Goal: Participate in discussion: Engage in conversation with other users on a specific topic

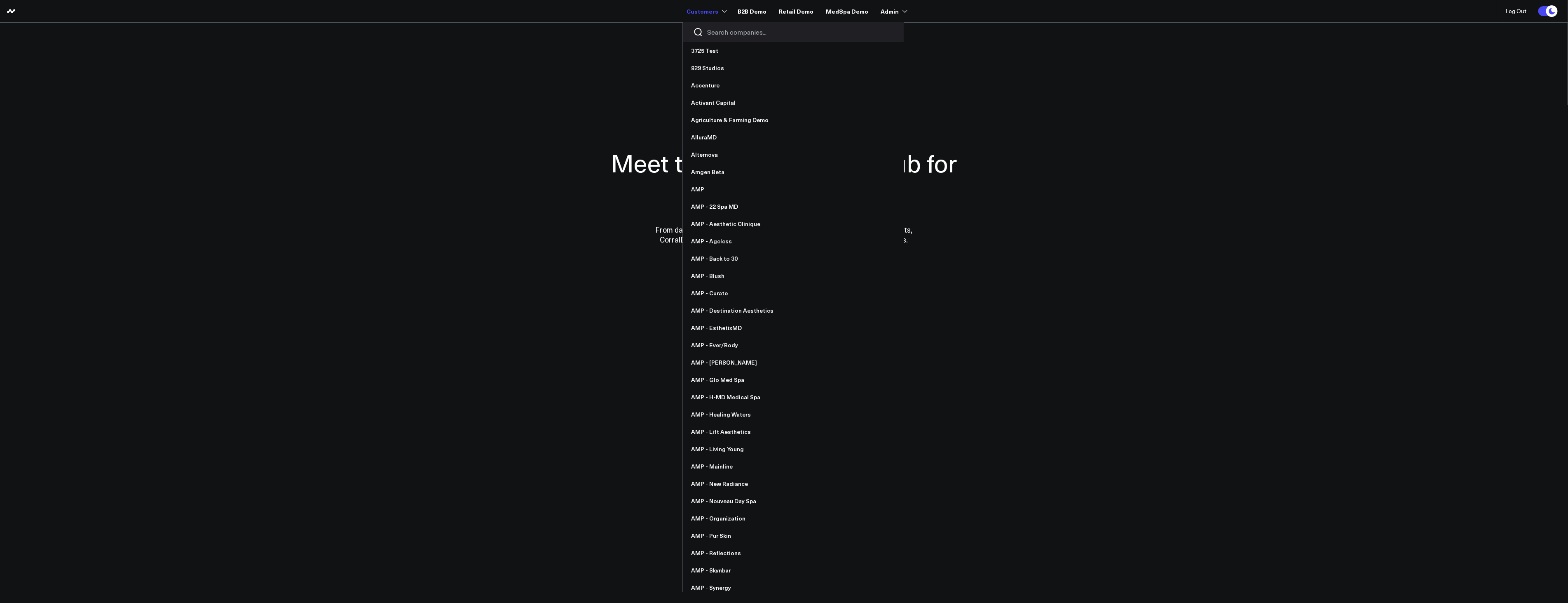
click at [724, 32] on input "Search companies input" at bounding box center [800, 32] width 186 height 9
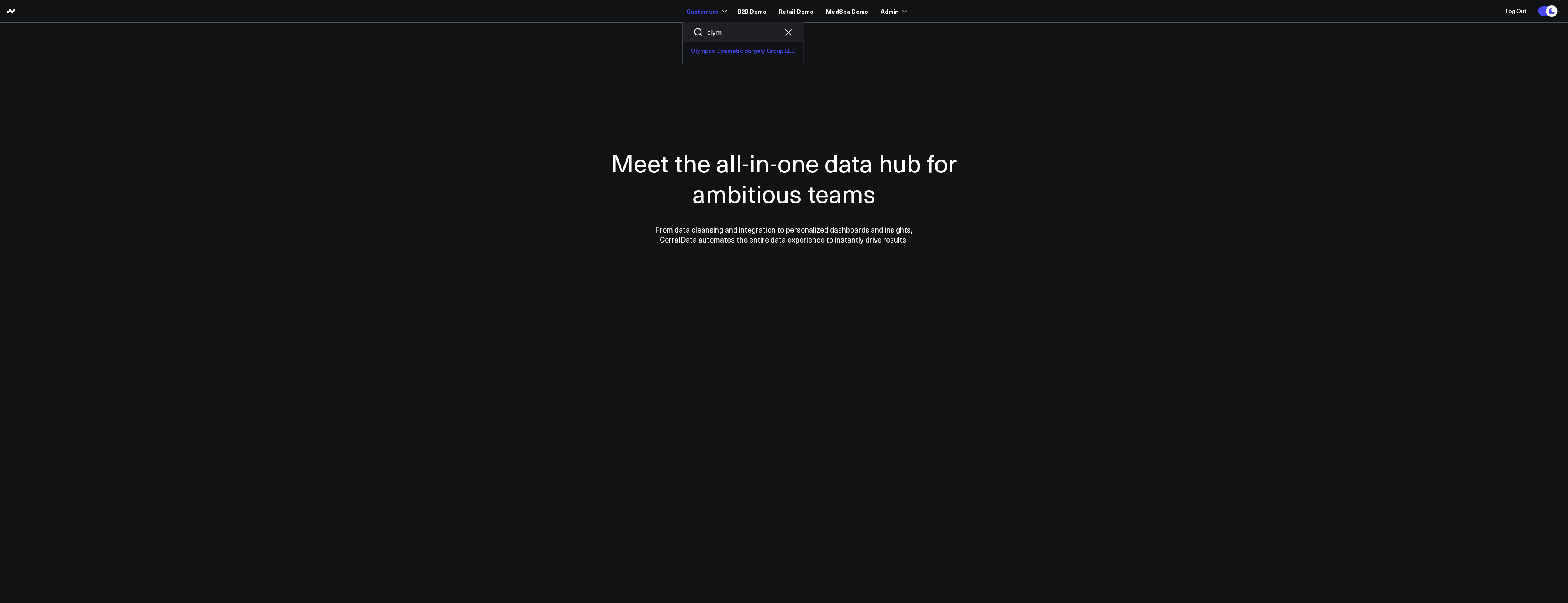
type input "olym"
click at [763, 50] on link "Olympus Cosmetic Surgery Group LLC" at bounding box center [743, 50] width 121 height 17
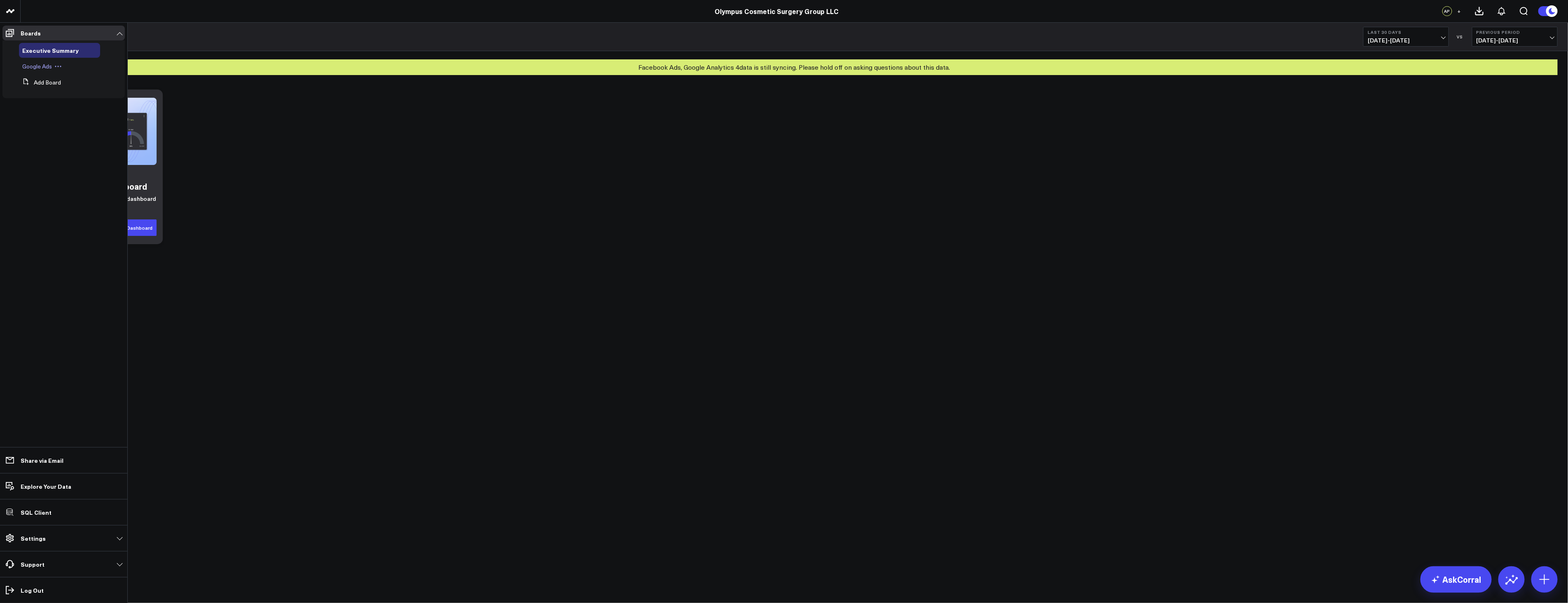
click at [36, 65] on span "Google Ads" at bounding box center [37, 66] width 30 height 8
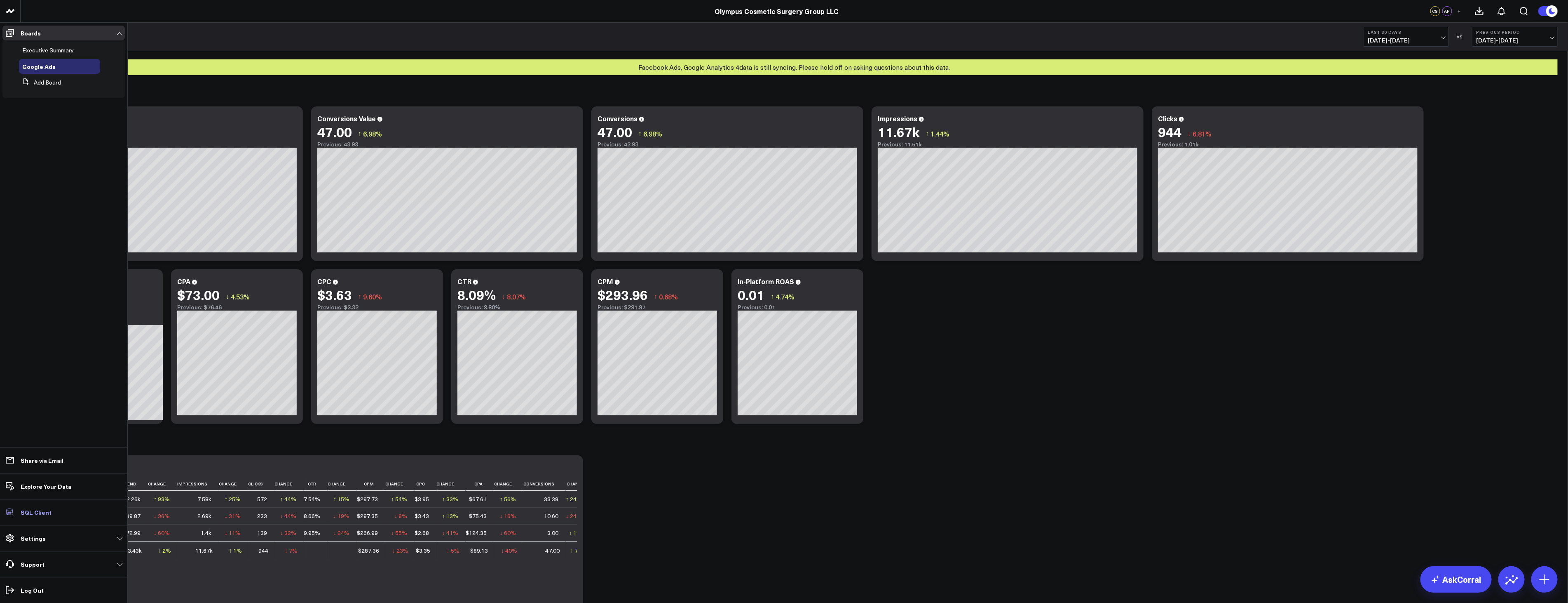
click at [35, 512] on p "SQL Client" at bounding box center [36, 512] width 31 height 6
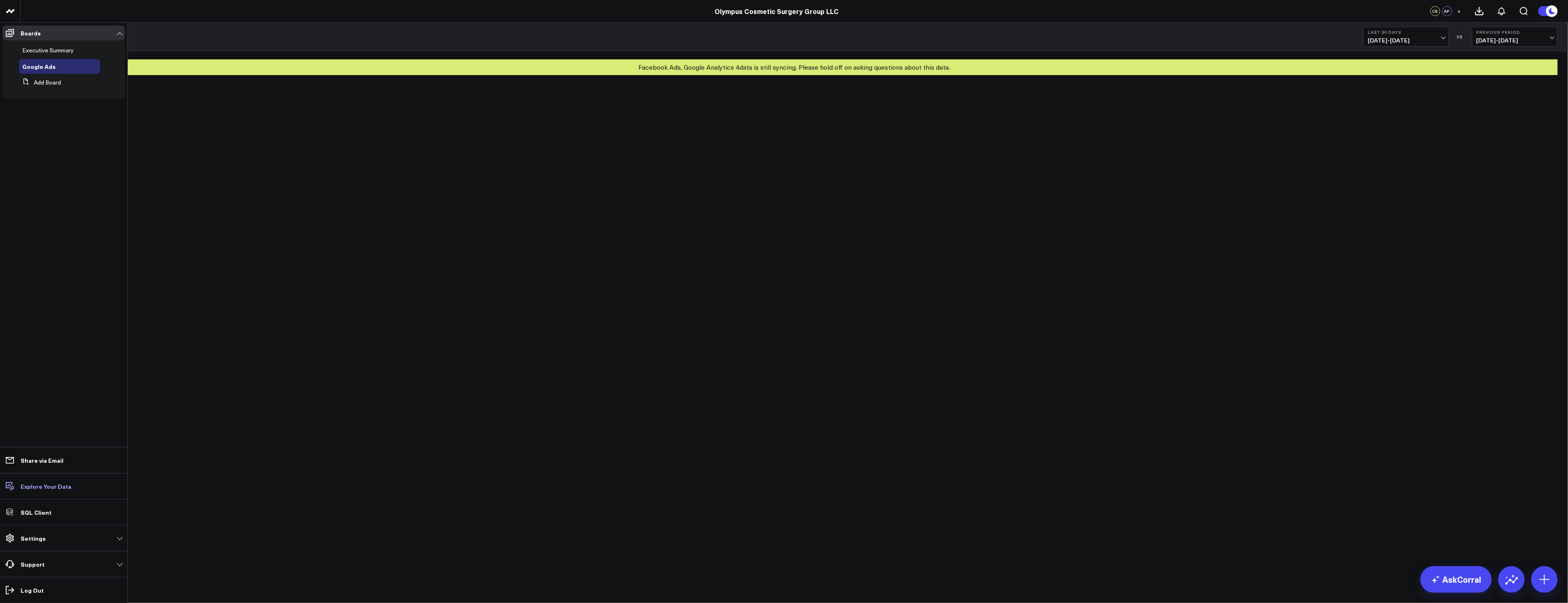
click at [43, 490] on link "Explore Your Data" at bounding box center [63, 486] width 122 height 15
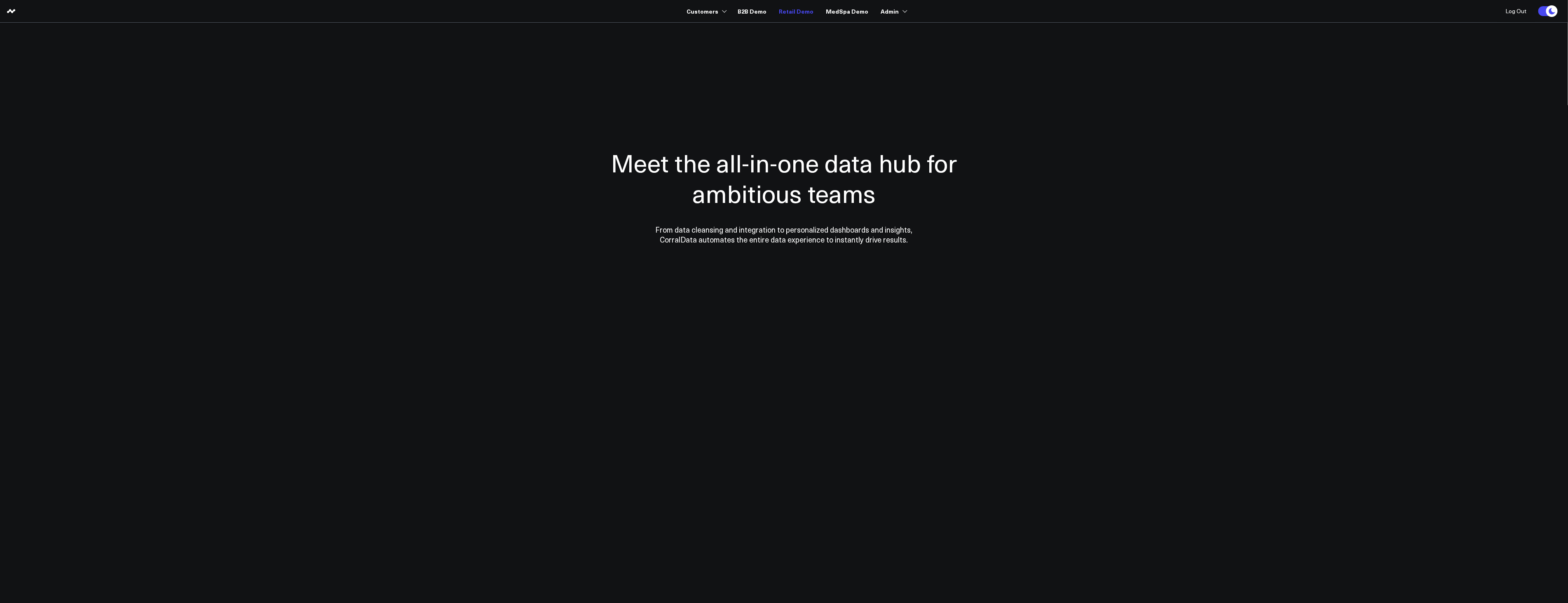
click at [801, 8] on link "Retail Demo" at bounding box center [796, 10] width 35 height 15
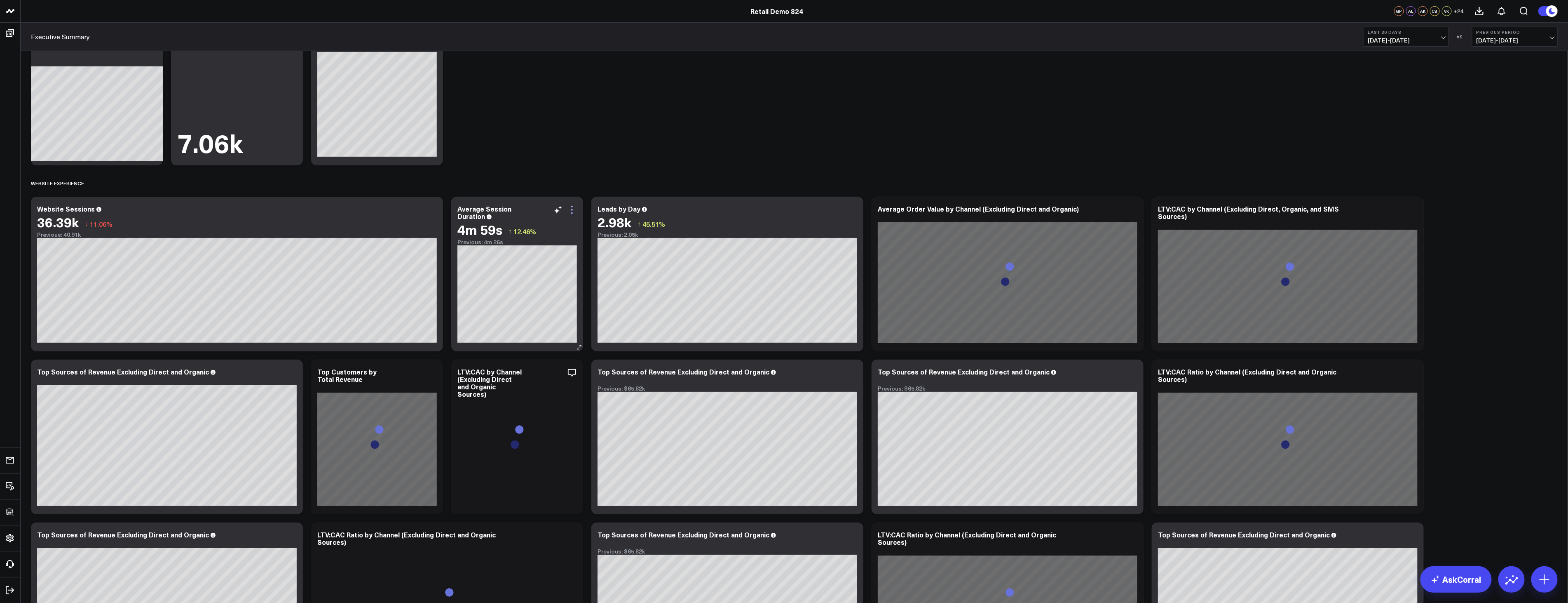
click at [571, 213] on icon at bounding box center [572, 213] width 1 height 1
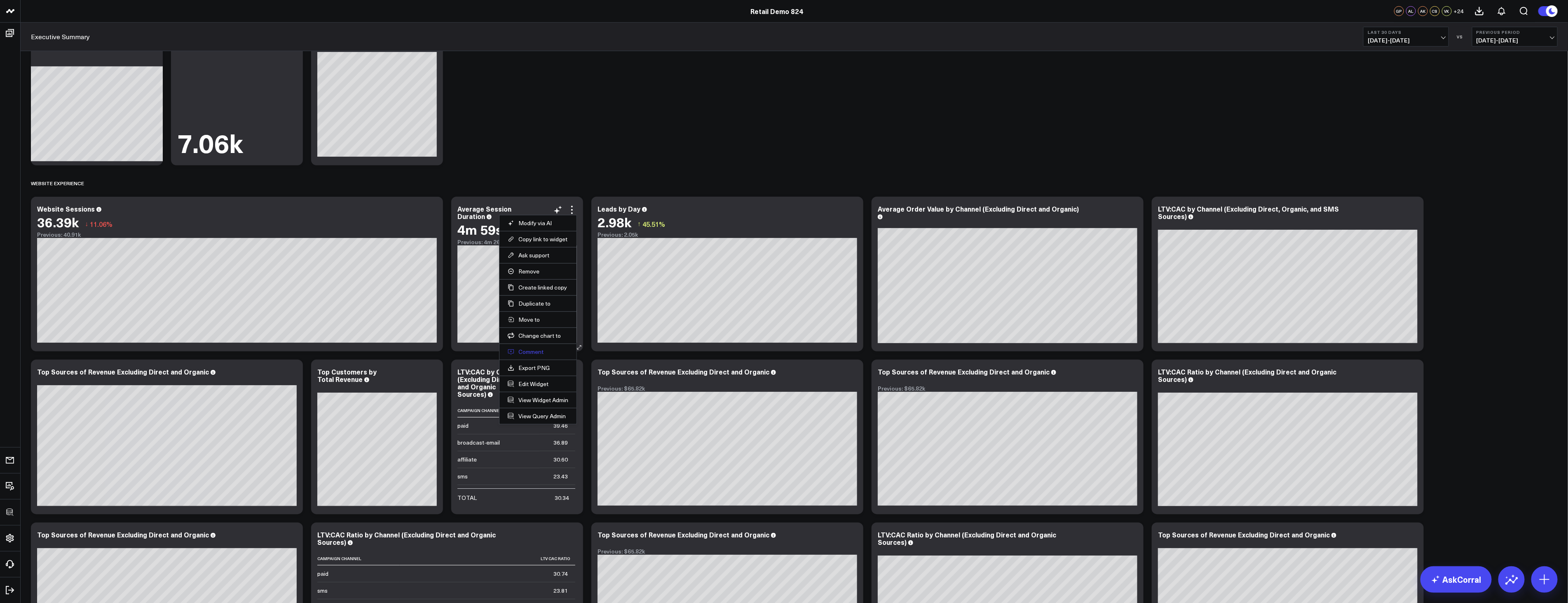
click at [534, 351] on button "Comment" at bounding box center [538, 352] width 61 height 8
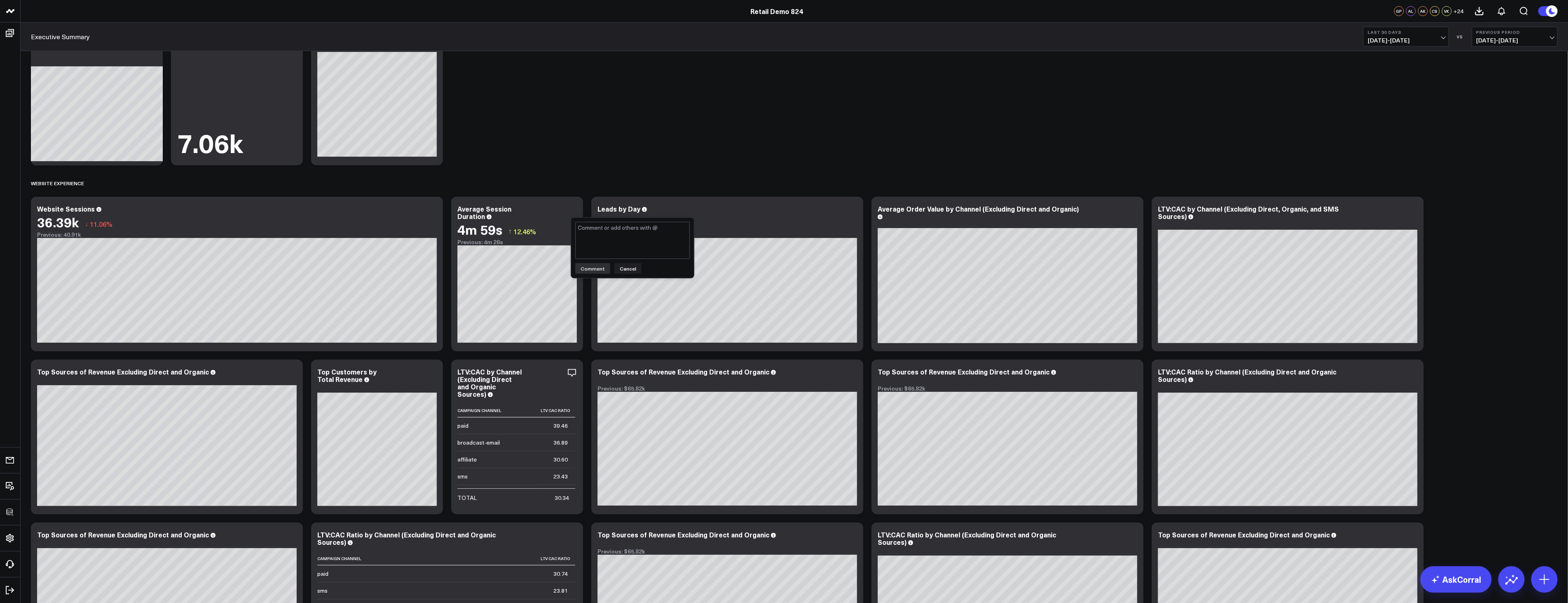
click at [610, 237] on textarea at bounding box center [633, 240] width 114 height 37
type textarea "@Gareth Price test"
click at [589, 267] on button "Comment" at bounding box center [593, 268] width 35 height 10
click at [1186, 217] on div "LTV:CAC by Channel (Excluding Direct, Organic, and SMS Sources)" at bounding box center [1288, 212] width 259 height 15
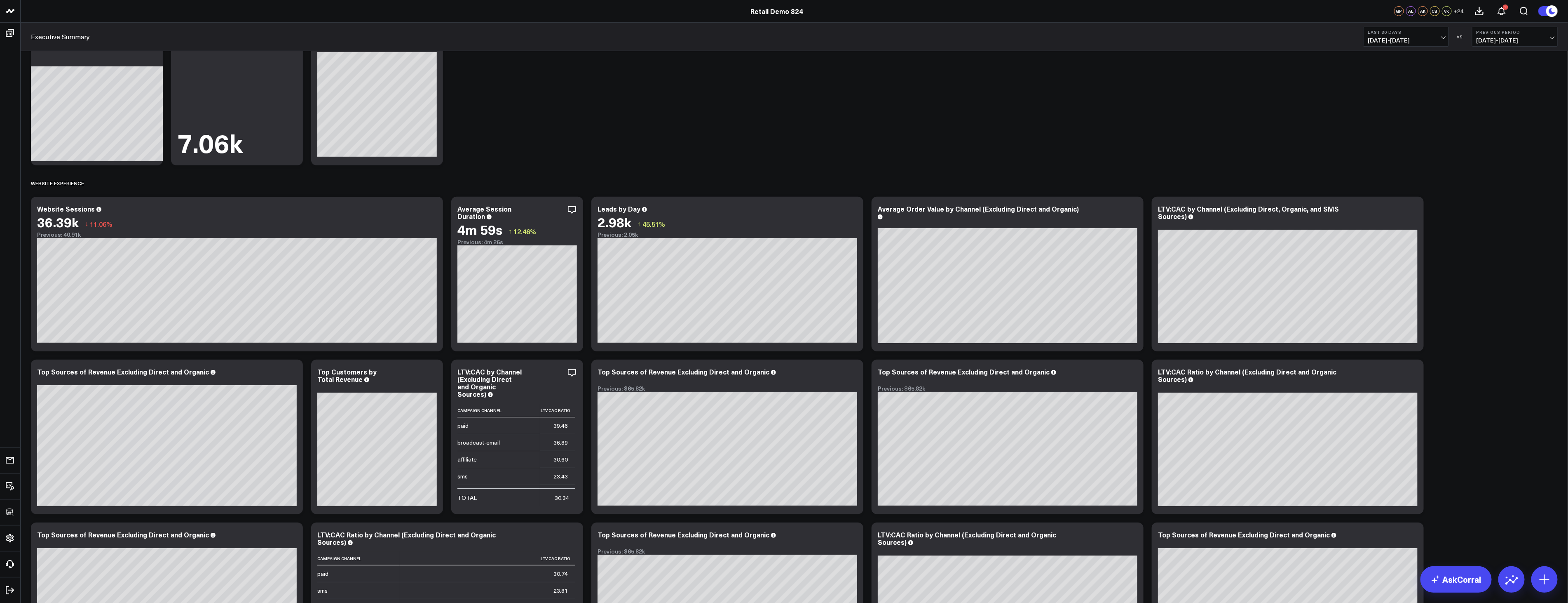
click at [545, 209] on icon "button" at bounding box center [544, 210] width 10 height 10
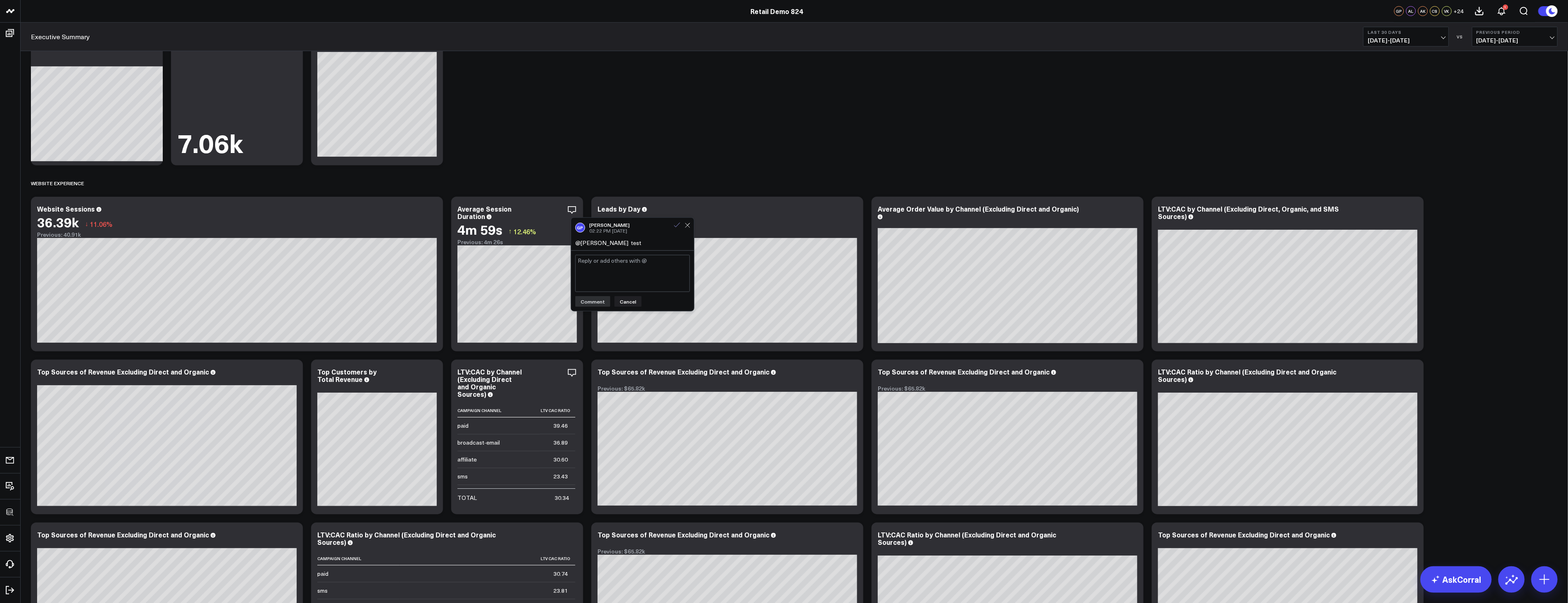
click at [674, 226] on icon at bounding box center [677, 225] width 8 height 8
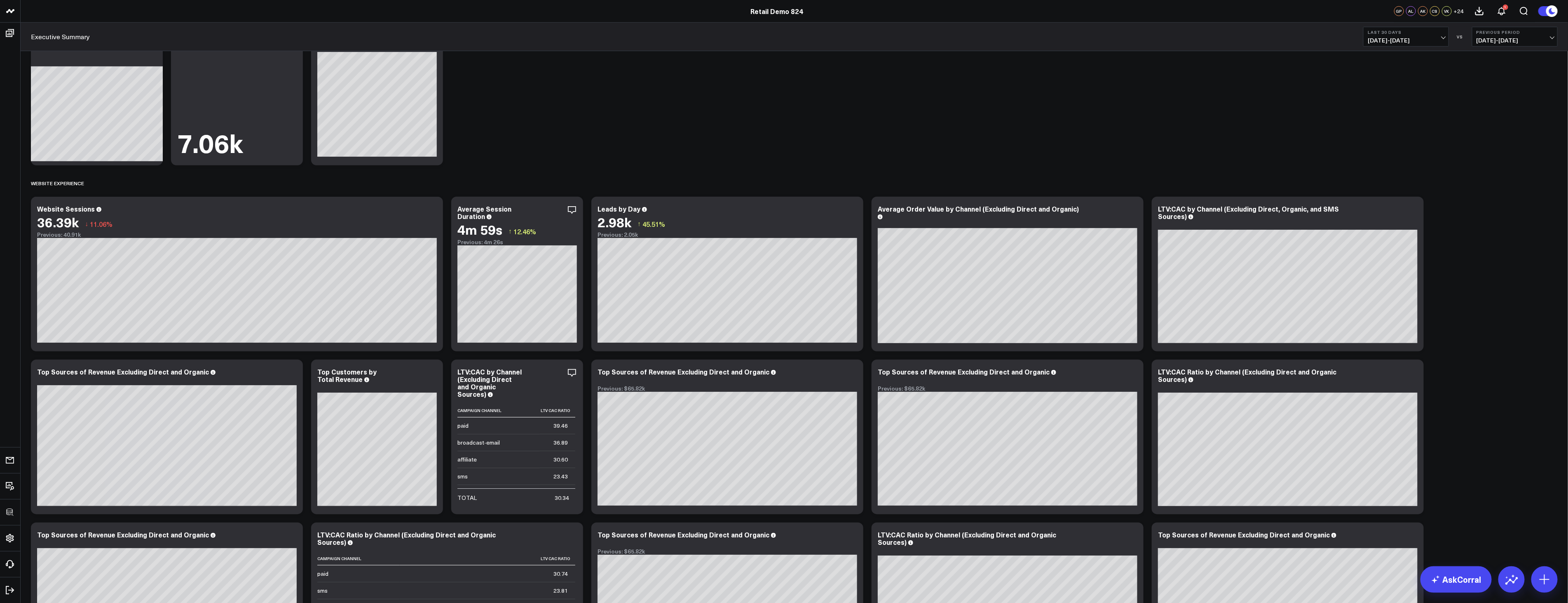
click at [543, 211] on icon "button" at bounding box center [544, 210] width 10 height 10
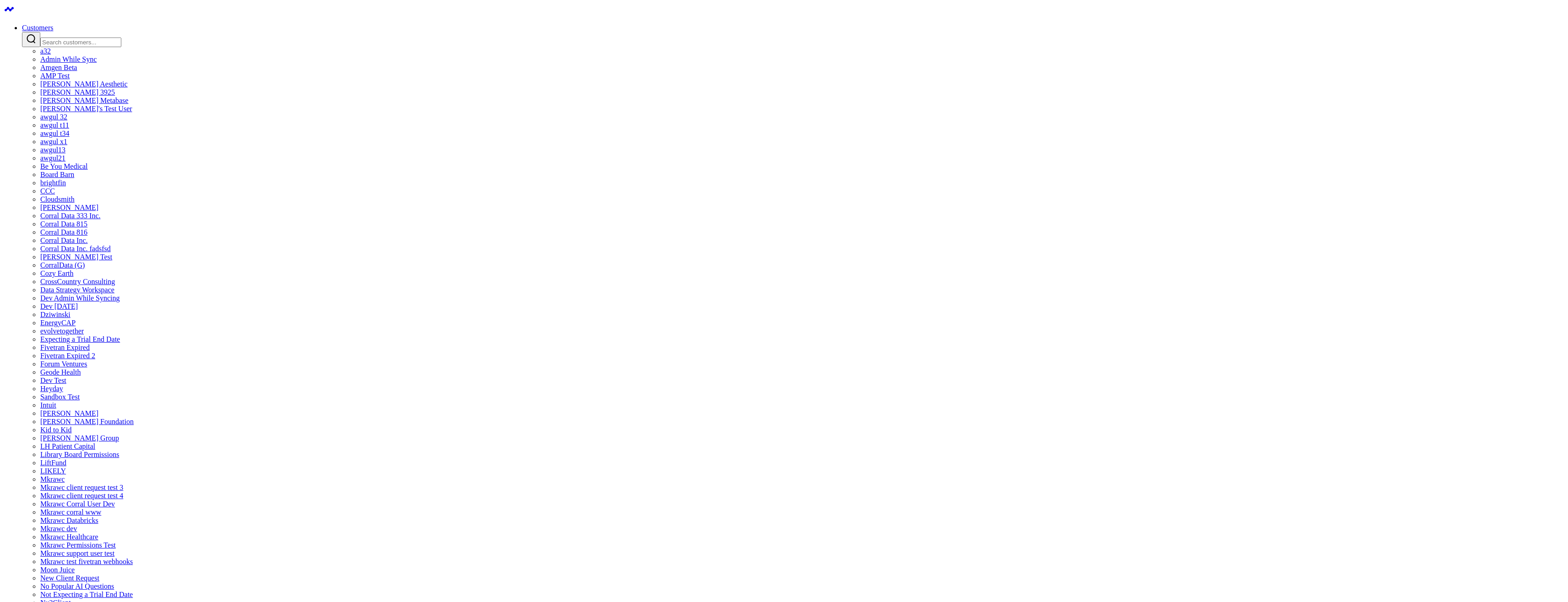
click at [735, 24] on ul "Customers a32 Admin While Sync Amgen Beta AMP Test [PERSON_NAME] Aesthetic [PER…" at bounding box center [784, 439] width 1561 height 831
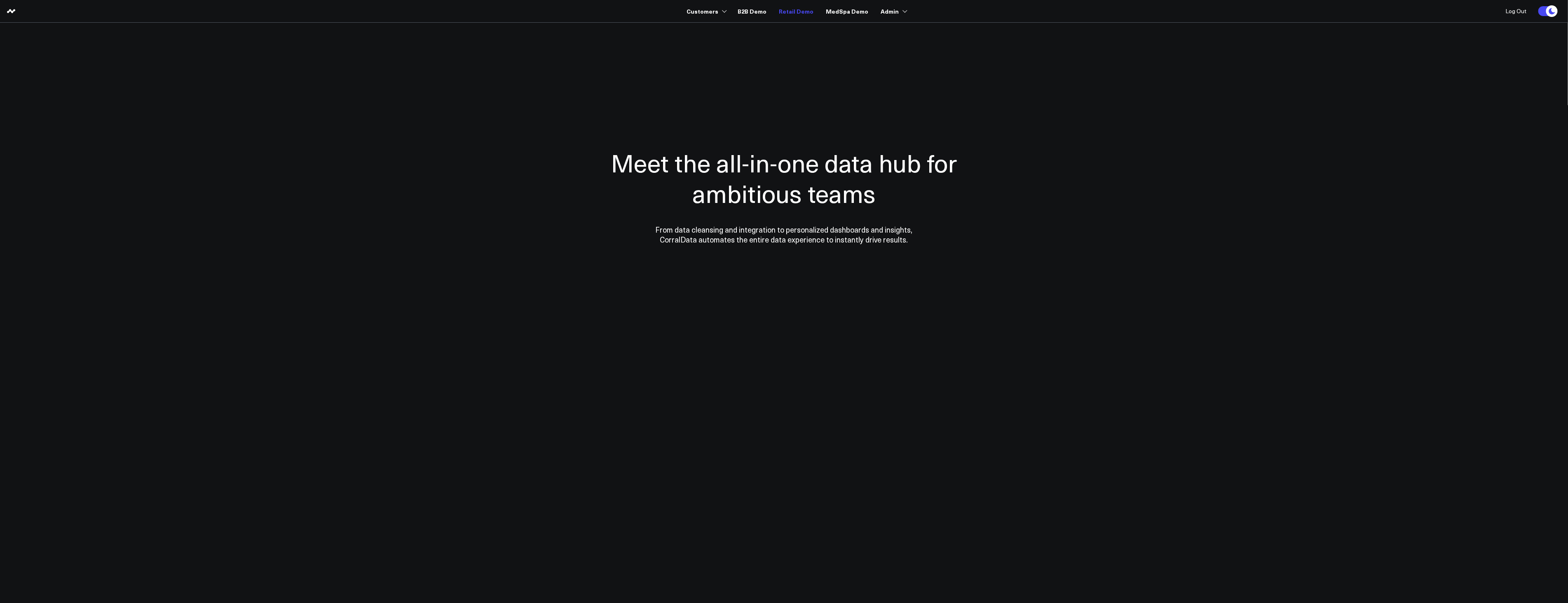
click at [795, 10] on link "Retail Demo" at bounding box center [796, 10] width 35 height 15
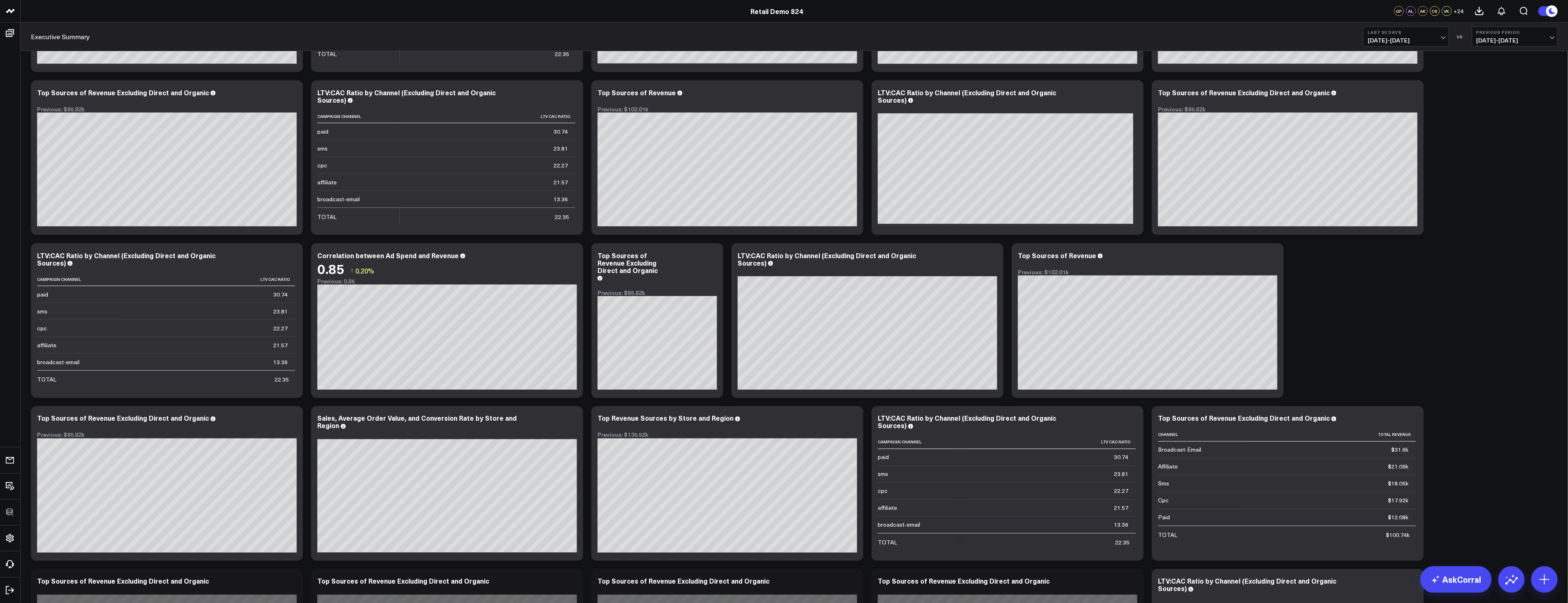
scroll to position [1707, 0]
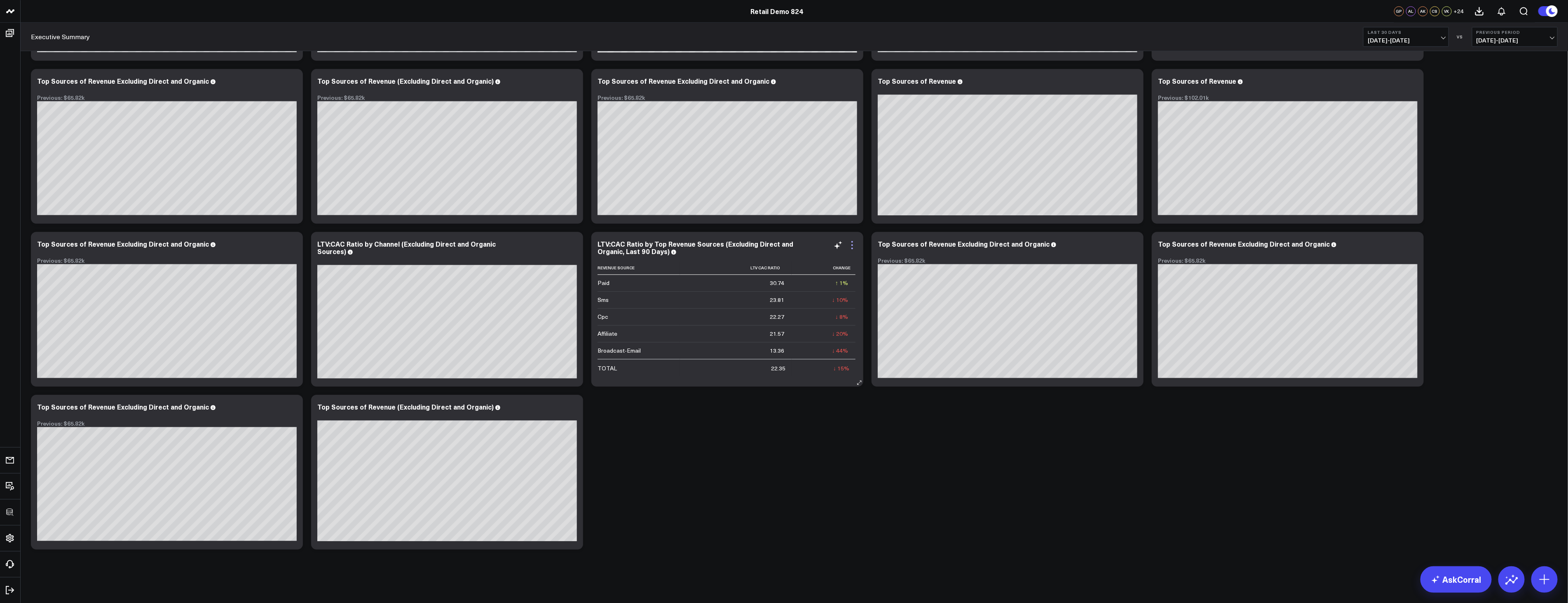
click at [852, 245] on icon at bounding box center [852, 245] width 1 height 1
click at [853, 248] on icon at bounding box center [852, 245] width 10 height 10
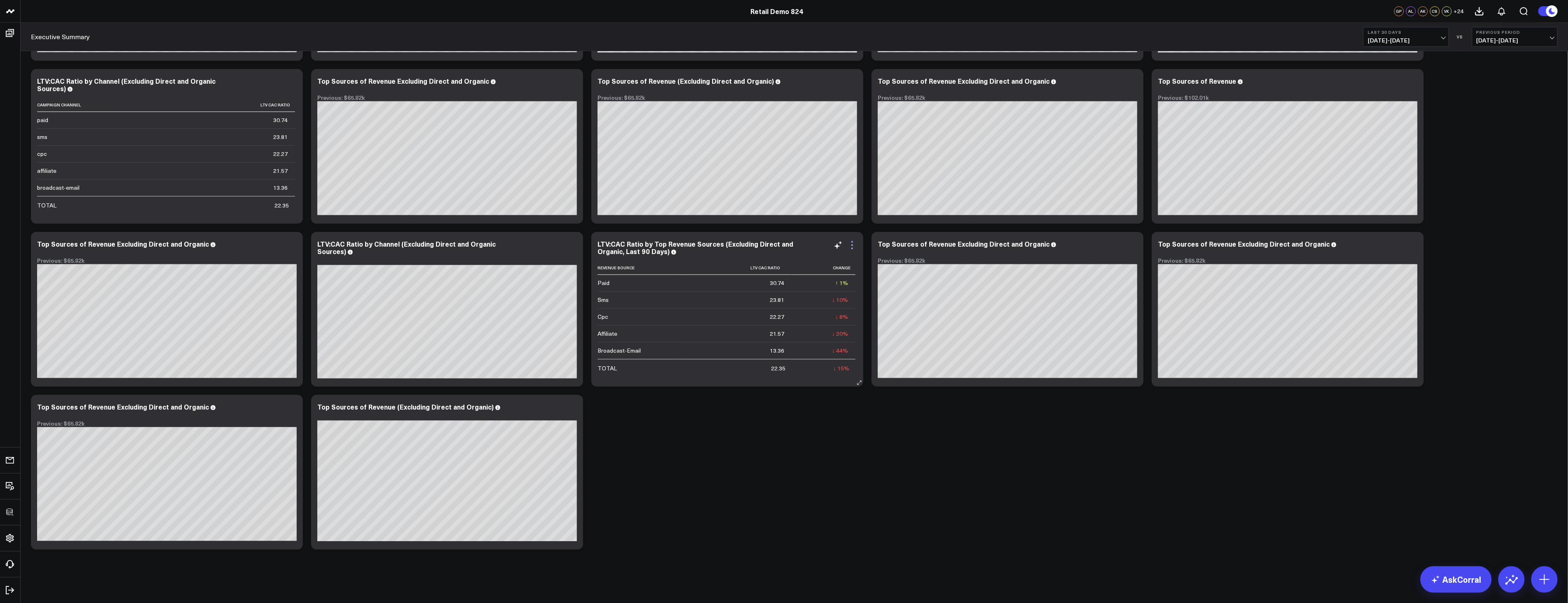
click at [856, 242] on icon at bounding box center [852, 245] width 10 height 10
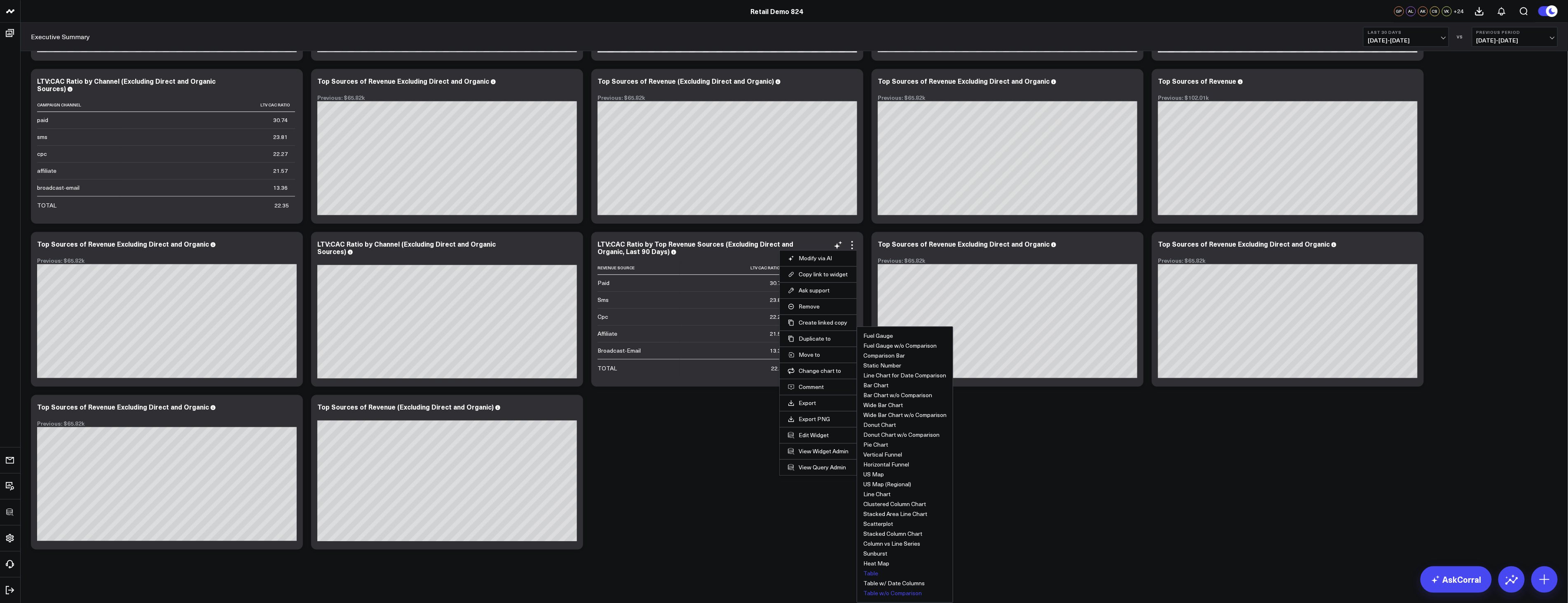
click at [903, 594] on button "Table w/o Comparison" at bounding box center [893, 593] width 59 height 6
